Goal: Ask a question

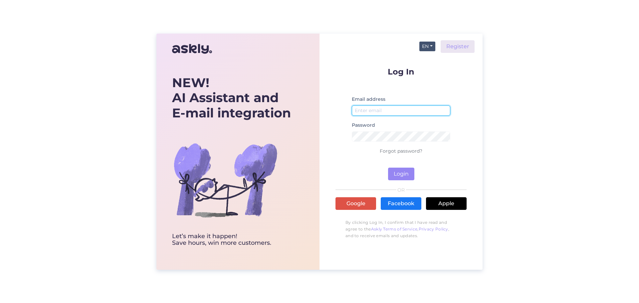
type input "[EMAIL_ADDRESS][DOMAIN_NAME]"
click at [425, 48] on button "EN" at bounding box center [428, 47] width 16 height 10
click at [429, 59] on link "ET" at bounding box center [424, 60] width 23 height 11
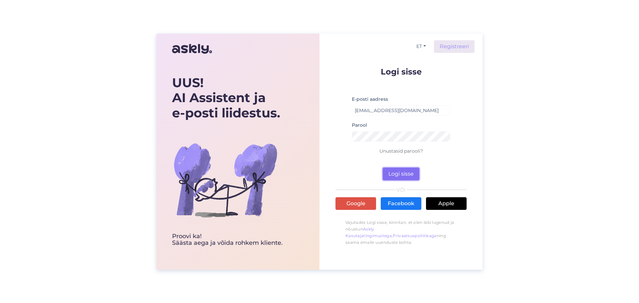
click at [402, 170] on button "Logi sisse" at bounding box center [401, 174] width 37 height 13
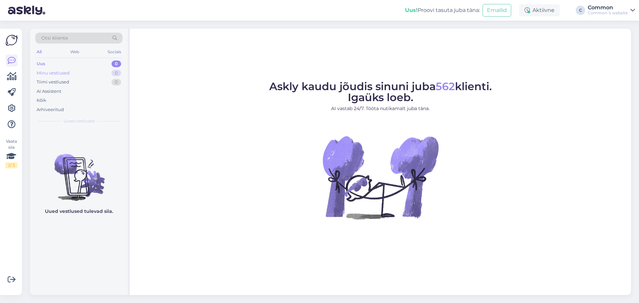
click at [51, 73] on div "Minu vestlused" at bounding box center [53, 73] width 33 height 7
click at [60, 60] on div "Uus 0" at bounding box center [78, 63] width 87 height 9
click at [63, 44] on div "Otsi kliente" at bounding box center [78, 40] width 87 height 15
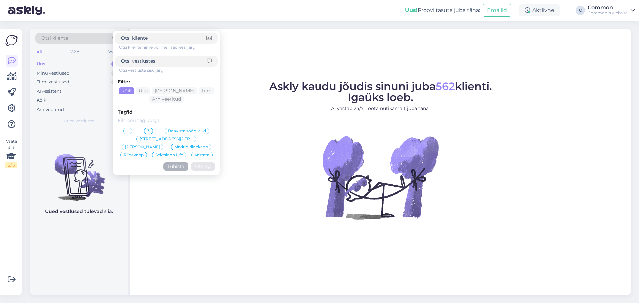
click at [66, 38] on span "Otsi kliente" at bounding box center [54, 38] width 27 height 7
click at [139, 37] on input at bounding box center [163, 38] width 85 height 7
type input "riho"
click button "Otsing" at bounding box center [203, 167] width 24 height 8
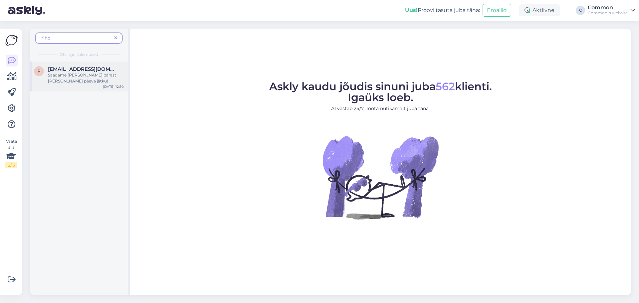
click at [85, 79] on div "Saadame [PERSON_NAME] pärast [PERSON_NAME] päeva jätku!" at bounding box center [86, 78] width 76 height 12
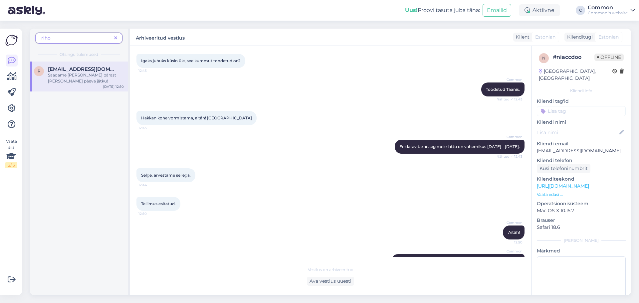
scroll to position [258, 0]
